Goal: Transaction & Acquisition: Purchase product/service

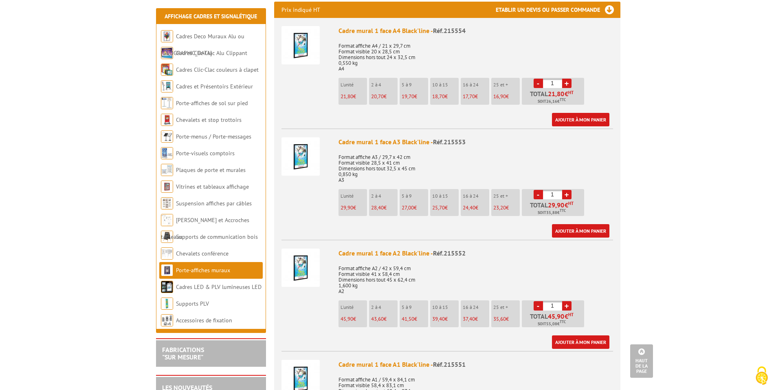
scroll to position [448, 0]
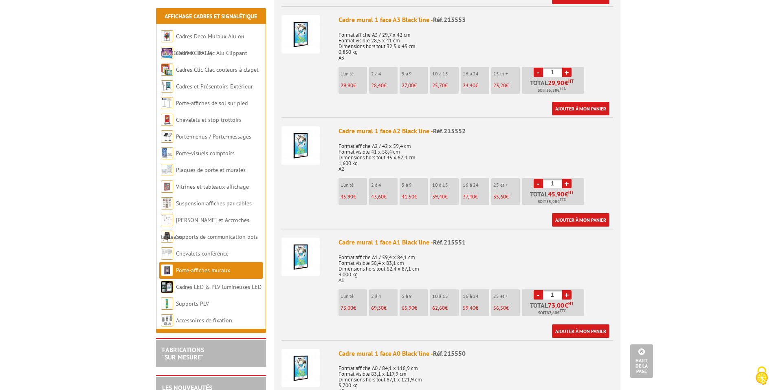
click at [567, 290] on link "+" at bounding box center [566, 294] width 9 height 9
type input "2"
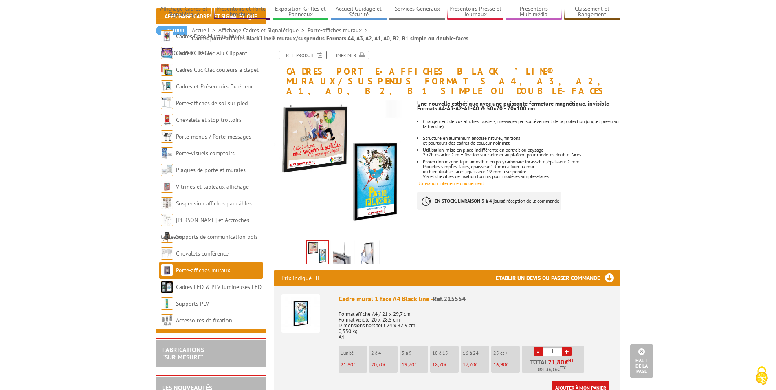
scroll to position [0, 0]
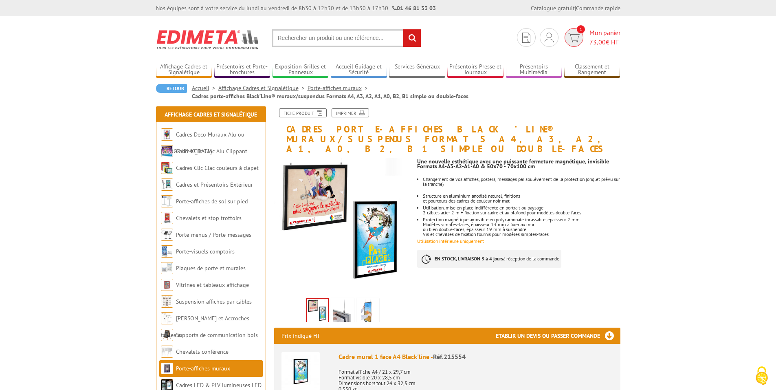
click at [577, 31] on span "1" at bounding box center [581, 29] width 8 height 8
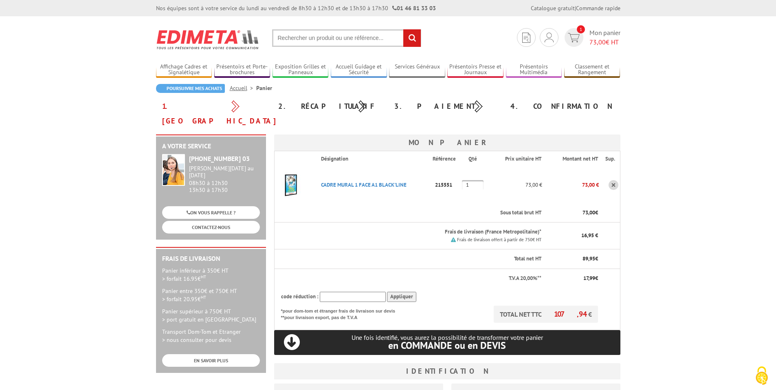
drag, startPoint x: 474, startPoint y: 167, endPoint x: 454, endPoint y: 167, distance: 19.5
click at [454, 167] on tr "CADRE MURAL 1 FACE A1 BLACK'LINE Code promo non activable pour cet article 2155…" at bounding box center [447, 185] width 346 height 37
type input "2"
click at [652, 150] on body "Nos équipes sont à votre service du lundi au vendredi de 8h30 à 12h30 et de 13h…" at bounding box center [388, 349] width 776 height 699
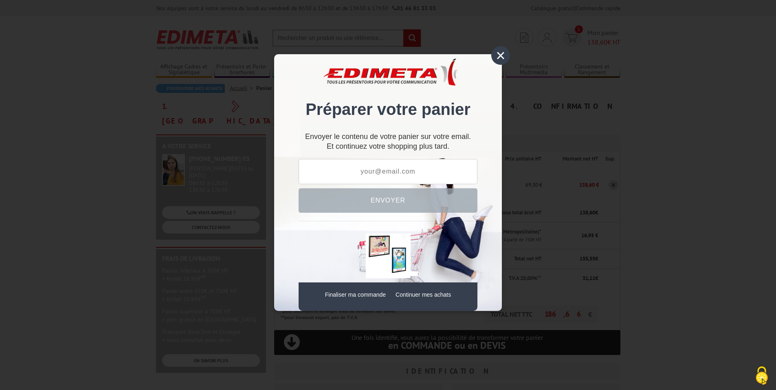
click at [505, 51] on div "×" at bounding box center [500, 55] width 19 height 19
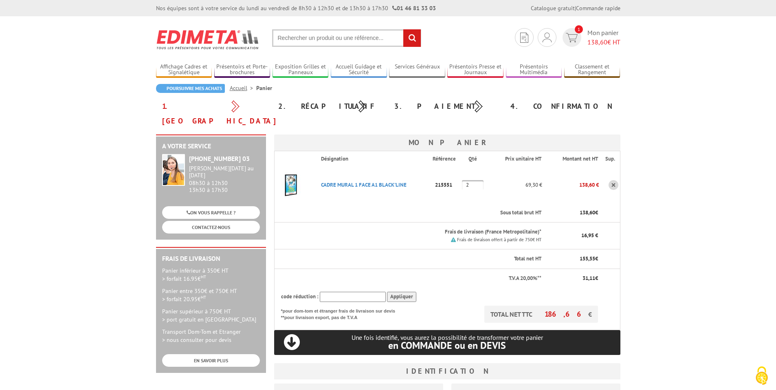
click at [288, 172] on img at bounding box center [290, 185] width 33 height 33
